Goal: Information Seeking & Learning: Understand process/instructions

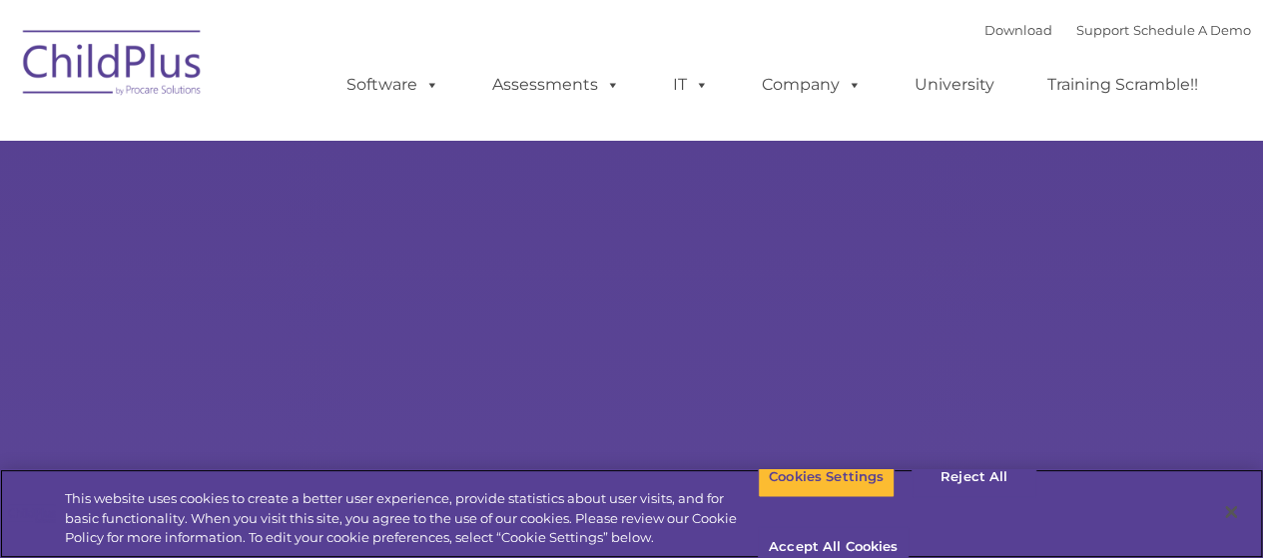
select select "MEDIUM"
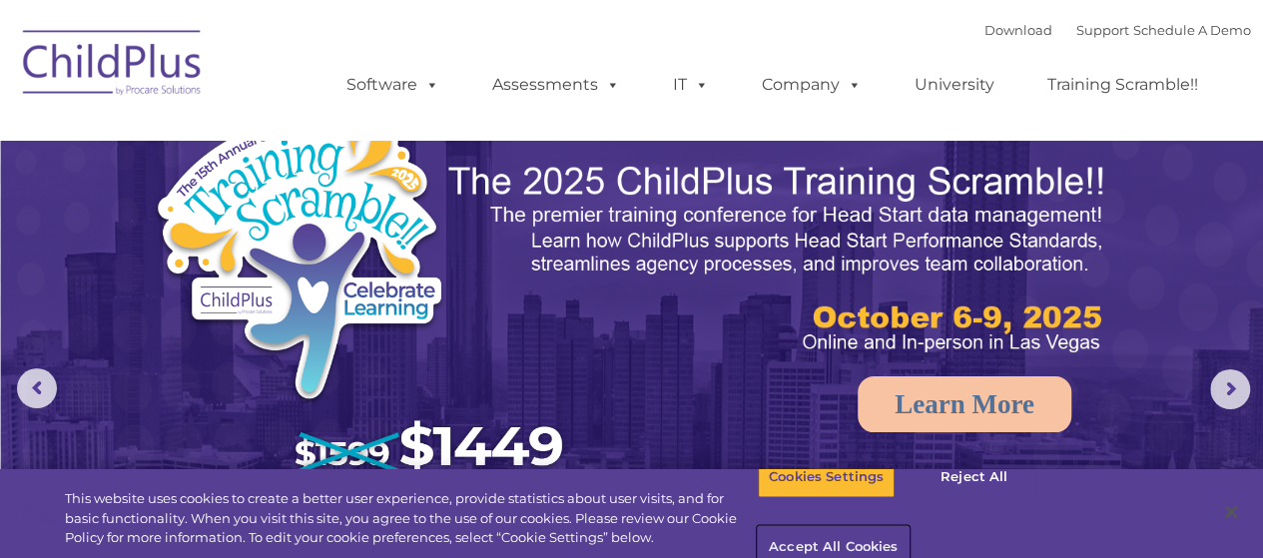
click at [909, 527] on button "Accept All Cookies" at bounding box center [833, 548] width 151 height 42
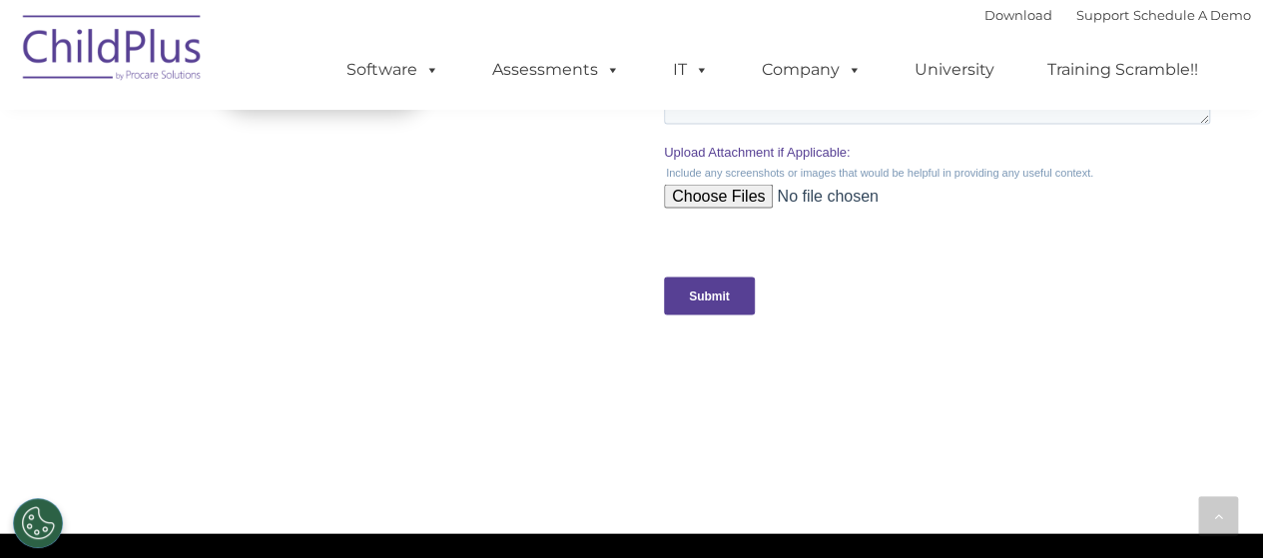
scroll to position [2428, 0]
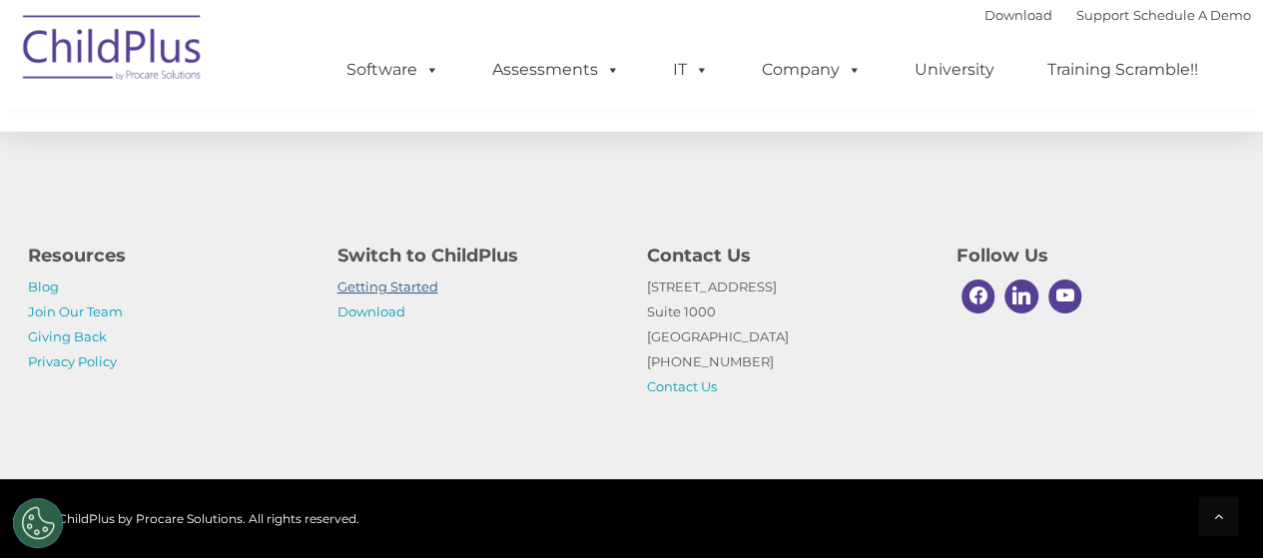
click at [407, 290] on link "Getting Started" at bounding box center [388, 287] width 101 height 16
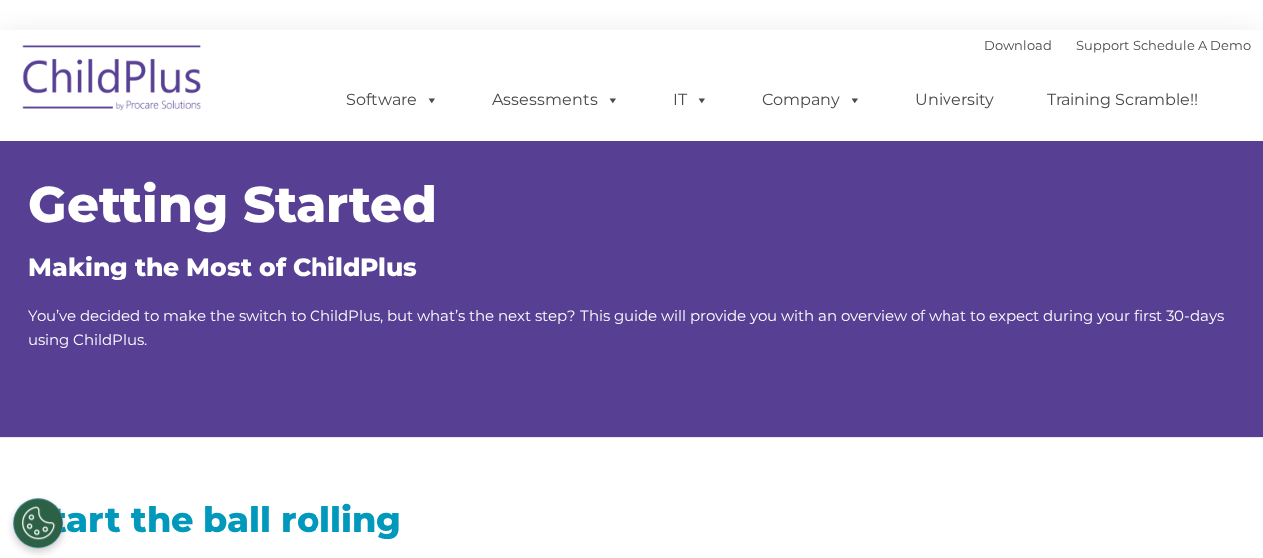
type input ""
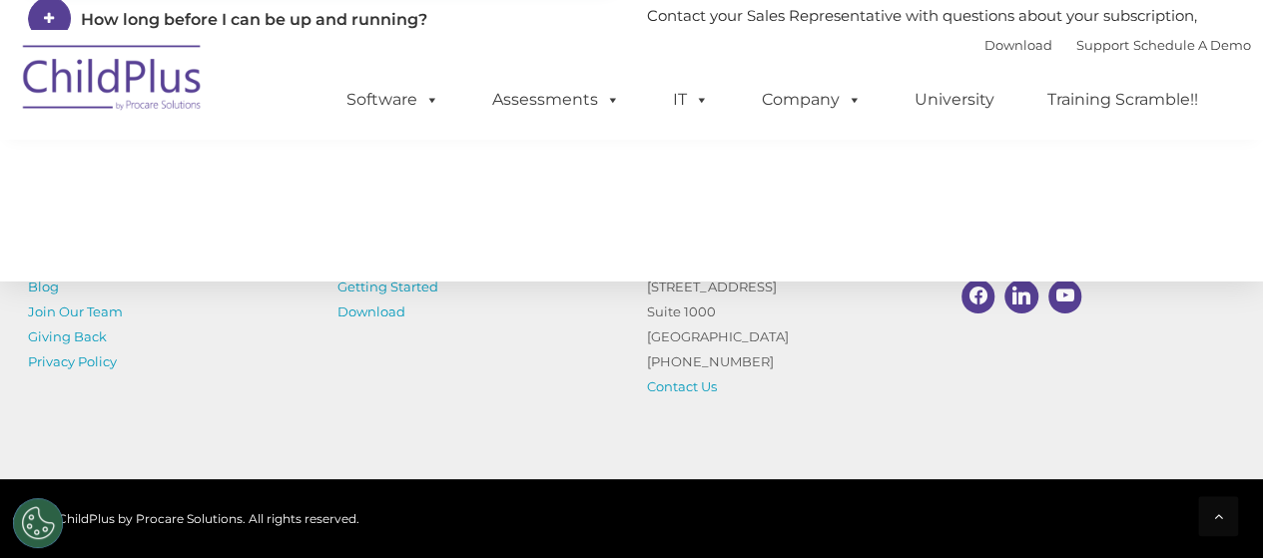
scroll to position [3320, 0]
